Goal: Task Accomplishment & Management: Complete application form

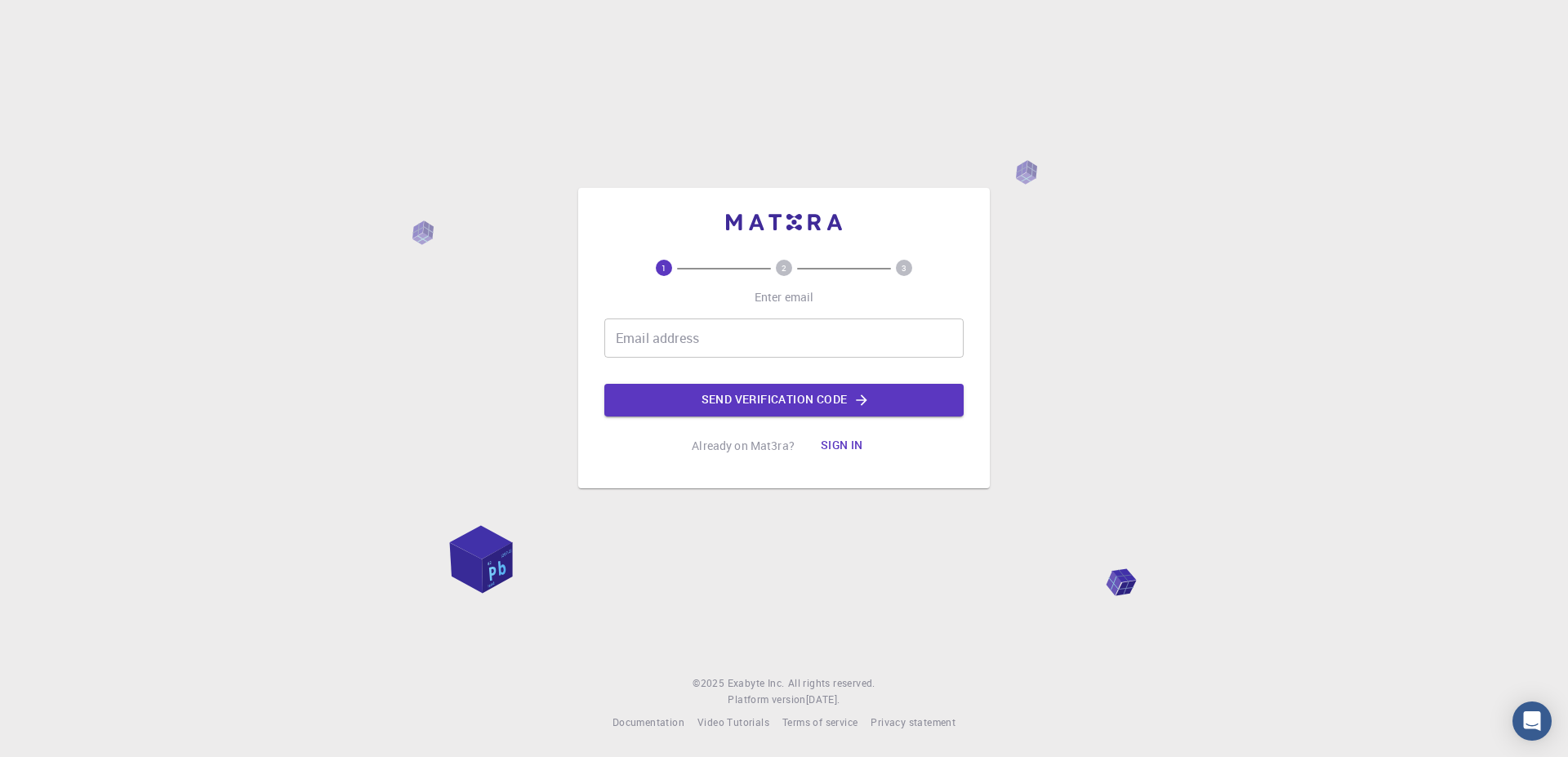
click at [804, 327] on input "Email address" at bounding box center [784, 338] width 359 height 39
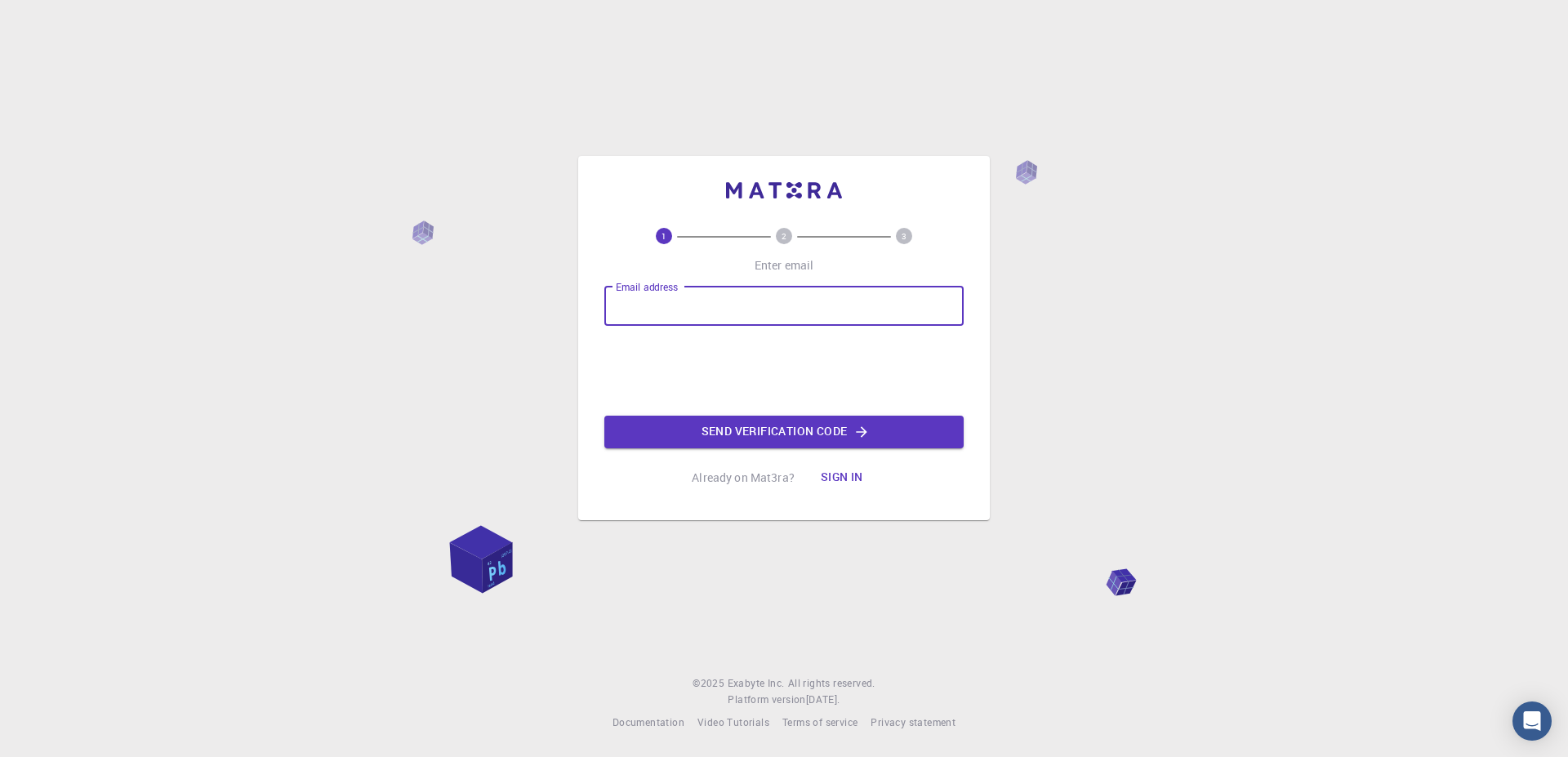
click at [820, 319] on input "Email address" at bounding box center [784, 306] width 359 height 39
type input "[EMAIL_ADDRESS][DOMAIN_NAME]"
